Goal: Transaction & Acquisition: Purchase product/service

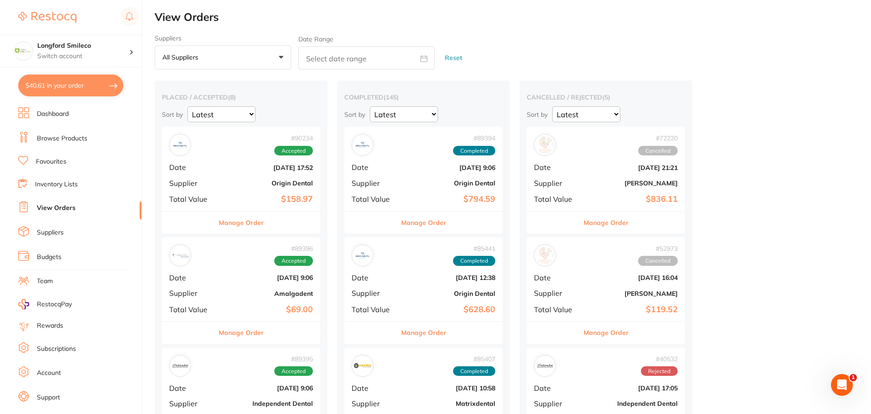
click at [55, 137] on link "Browse Products" at bounding box center [62, 138] width 50 height 9
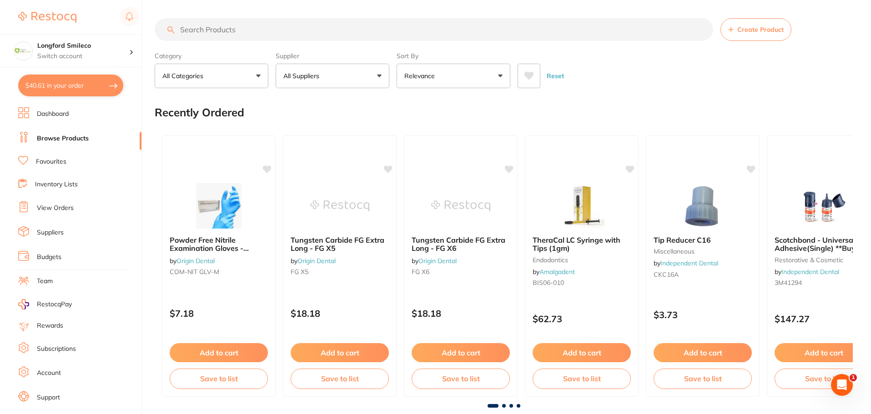
click at [209, 23] on input "search" at bounding box center [434, 29] width 558 height 23
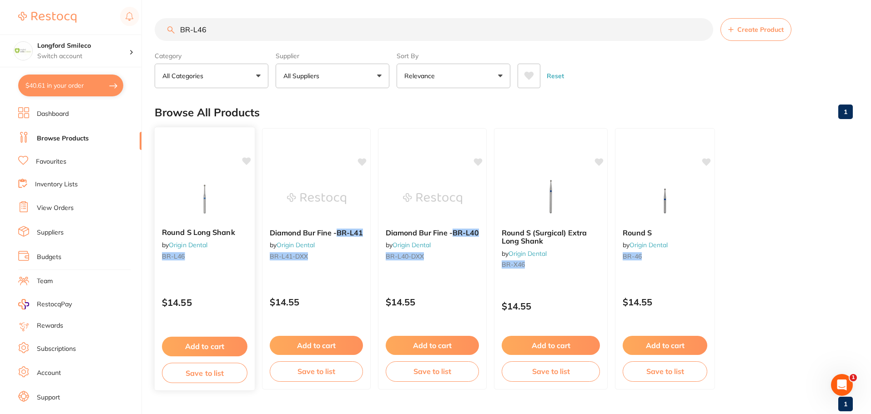
type input "BR-L46"
click at [224, 342] on button "Add to cart" at bounding box center [204, 347] width 85 height 20
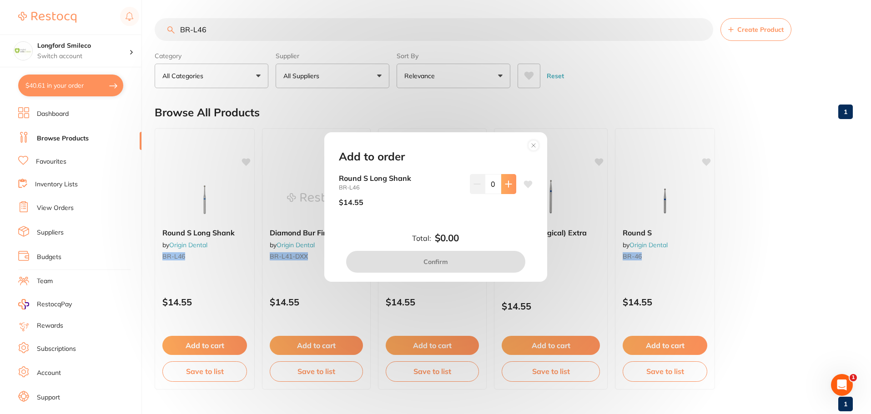
click at [511, 182] on button at bounding box center [508, 184] width 15 height 20
type input "1"
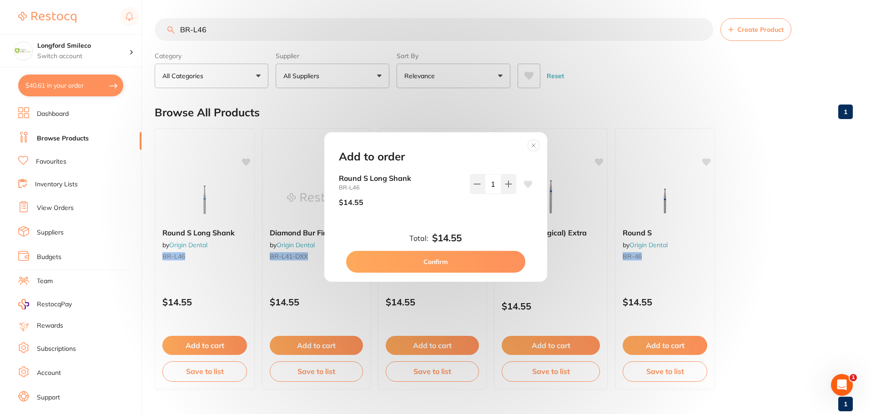
click at [421, 260] on button "Confirm" at bounding box center [435, 262] width 179 height 22
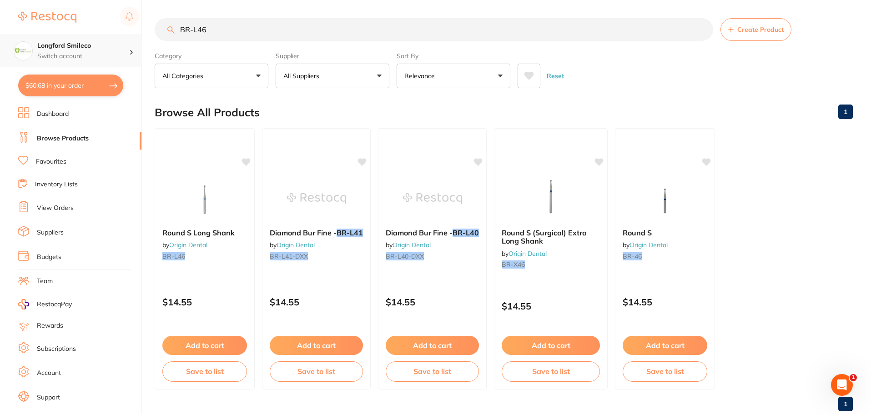
click at [86, 50] on h4 "Longford Smileco" at bounding box center [83, 45] width 92 height 9
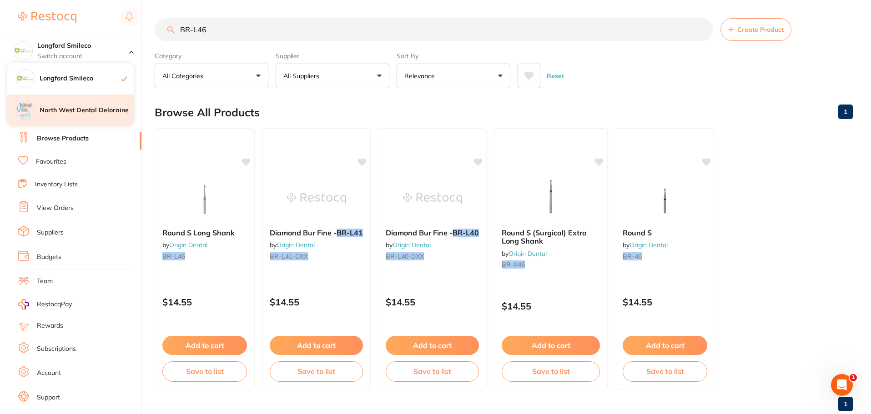
click at [83, 111] on h4 "North West Dental Deloraine" at bounding box center [87, 110] width 95 height 9
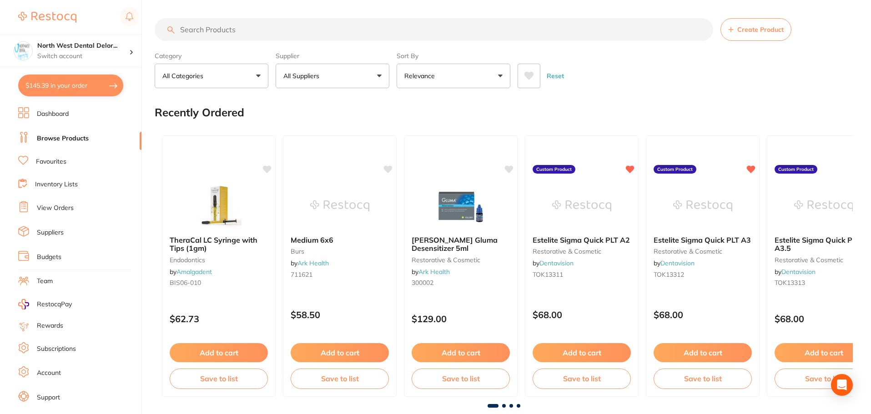
click at [215, 30] on input "search" at bounding box center [434, 29] width 558 height 23
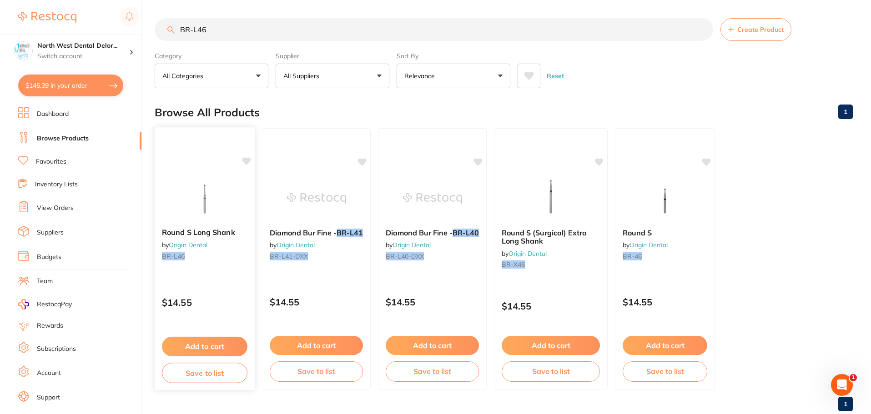
type input "BR-L46"
click at [215, 346] on button "Add to cart" at bounding box center [204, 347] width 85 height 20
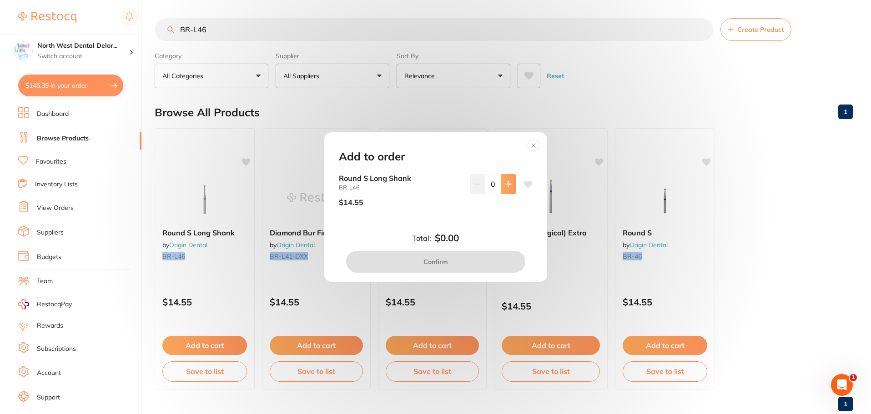
click at [507, 182] on icon at bounding box center [508, 183] width 7 height 7
type input "1"
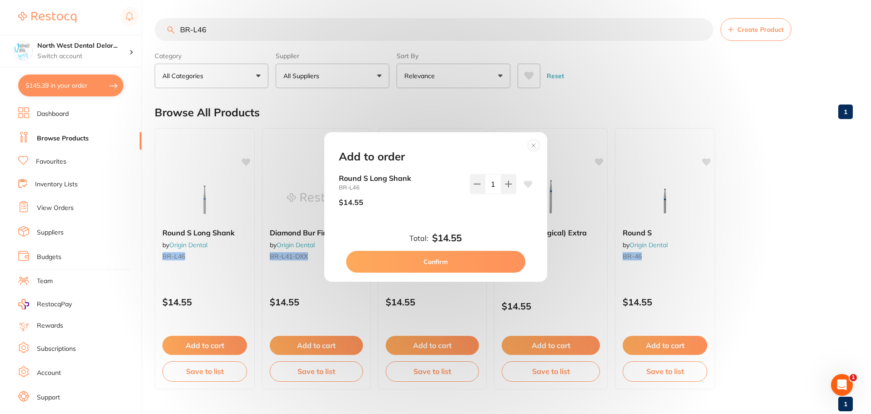
click at [431, 263] on button "Confirm" at bounding box center [435, 262] width 179 height 22
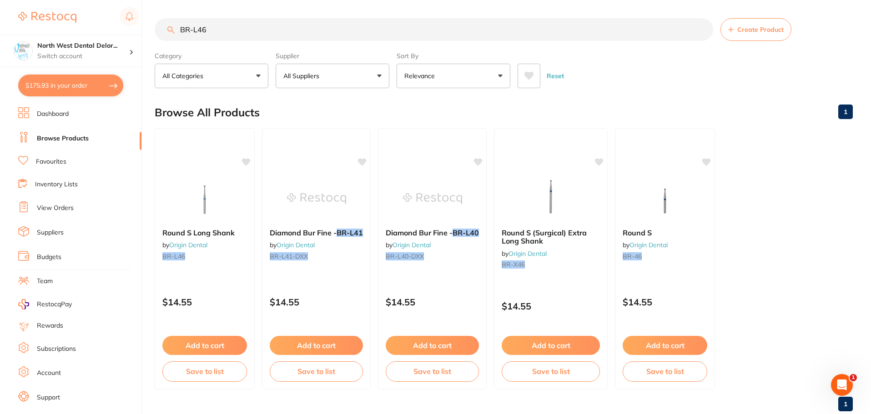
scroll to position [0, 0]
drag, startPoint x: 220, startPoint y: 32, endPoint x: 164, endPoint y: 35, distance: 56.0
click at [164, 35] on input "BR-L46" at bounding box center [434, 29] width 558 height 23
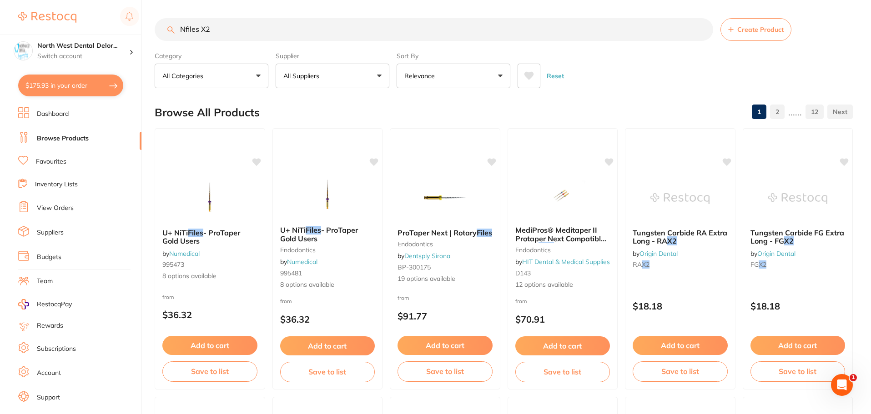
scroll to position [0, 0]
drag, startPoint x: 215, startPoint y: 28, endPoint x: 161, endPoint y: 28, distance: 54.1
click at [163, 28] on input "Nfiles X2" at bounding box center [434, 29] width 558 height 23
type input "X2 Nfiles"
